Goal: Information Seeking & Learning: Learn about a topic

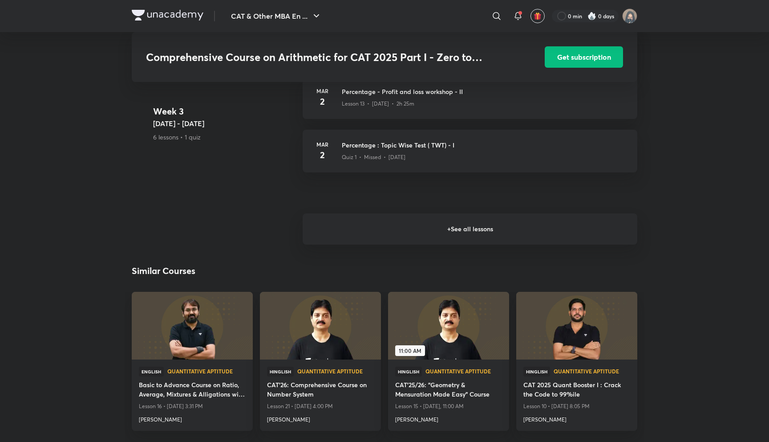
scroll to position [1101, 0]
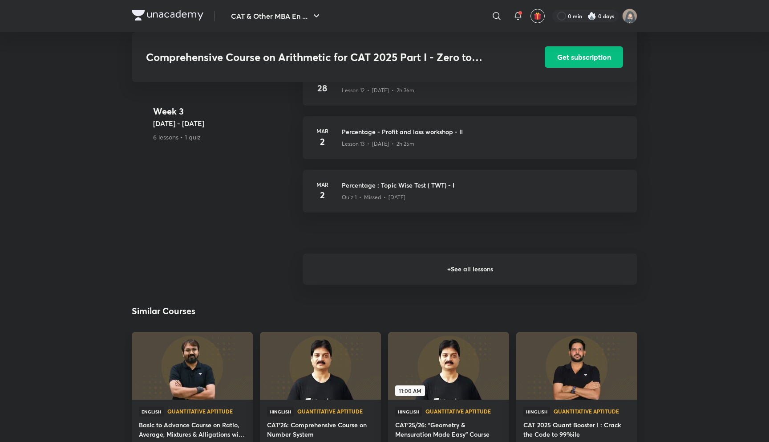
click at [355, 258] on h6 "+ See all lessons" at bounding box center [470, 268] width 335 height 31
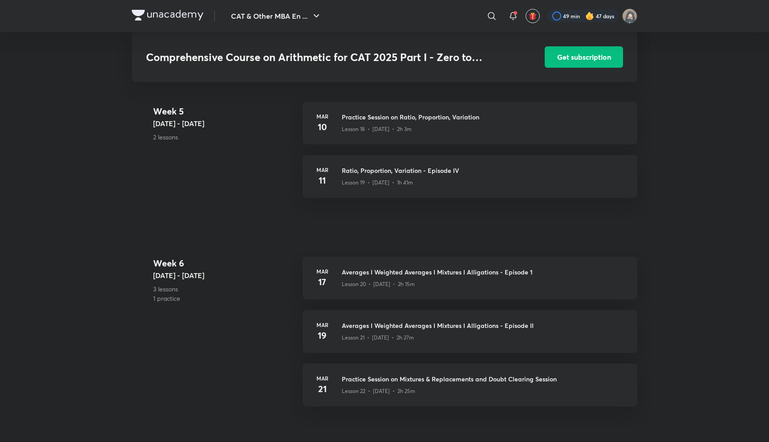
scroll to position [1580, 0]
